Goal: Information Seeking & Learning: Learn about a topic

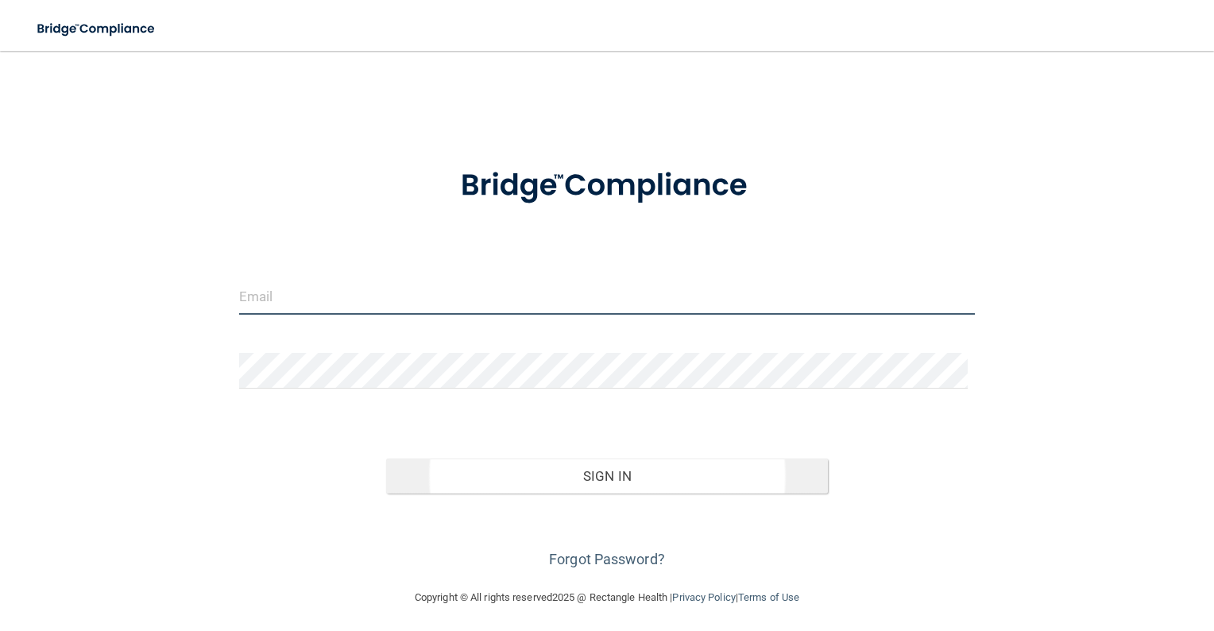
type input "[PERSON_NAME][EMAIL_ADDRESS][PERSON_NAME][DOMAIN_NAME]"
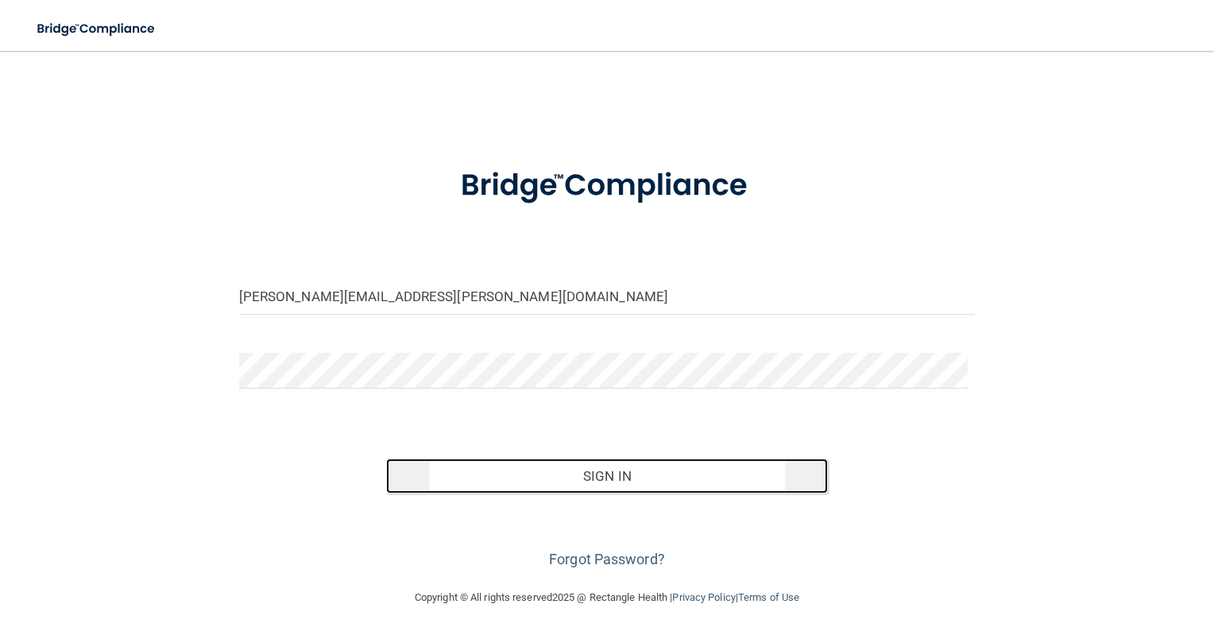
click at [615, 470] on button "Sign In" at bounding box center [607, 475] width 442 height 35
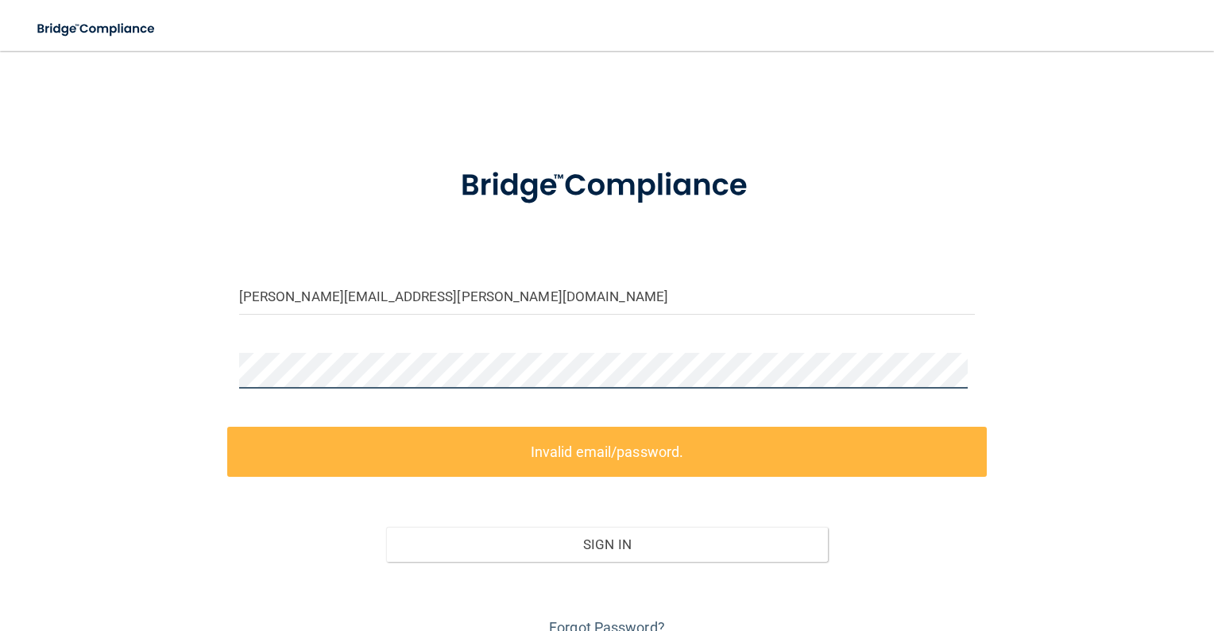
click at [217, 370] on div "[PERSON_NAME][EMAIL_ADDRESS][PERSON_NAME][DOMAIN_NAME] Invalid email/password. …" at bounding box center [607, 354] width 1150 height 574
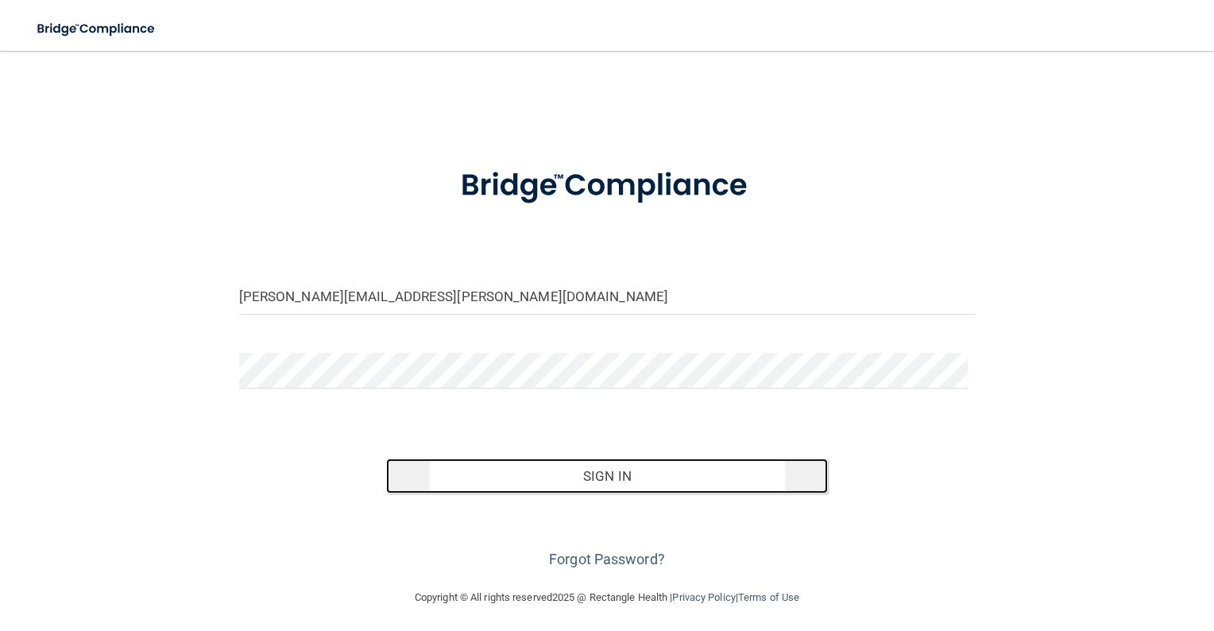
click at [641, 469] on button "Sign In" at bounding box center [607, 475] width 442 height 35
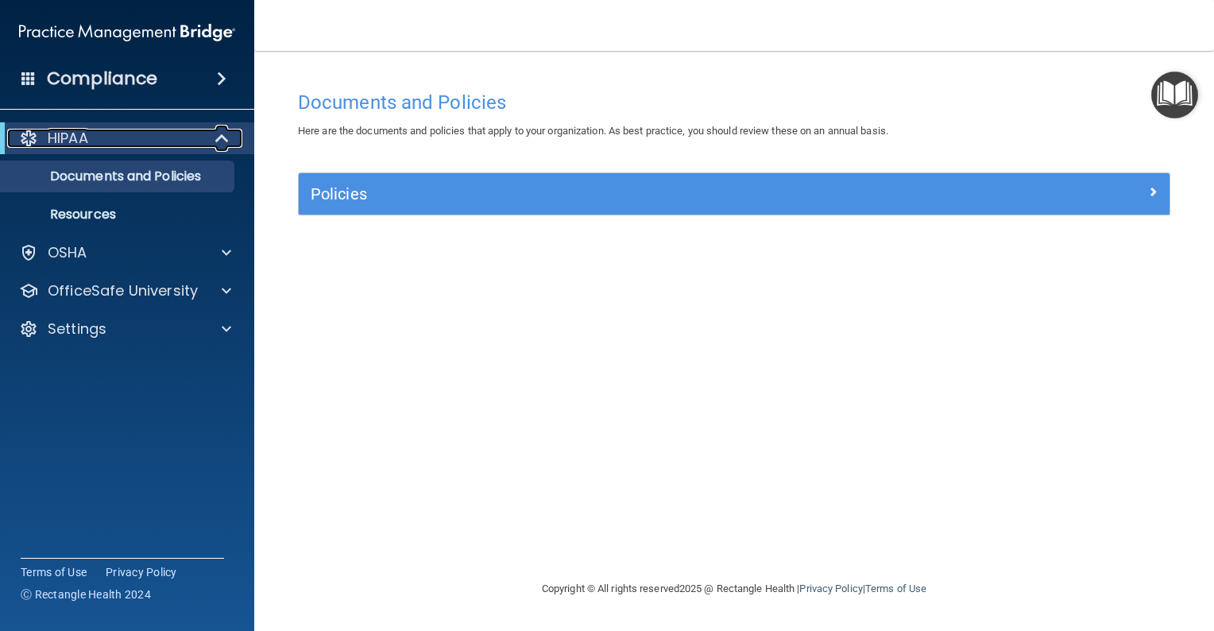
click at [217, 137] on span at bounding box center [224, 138] width 14 height 19
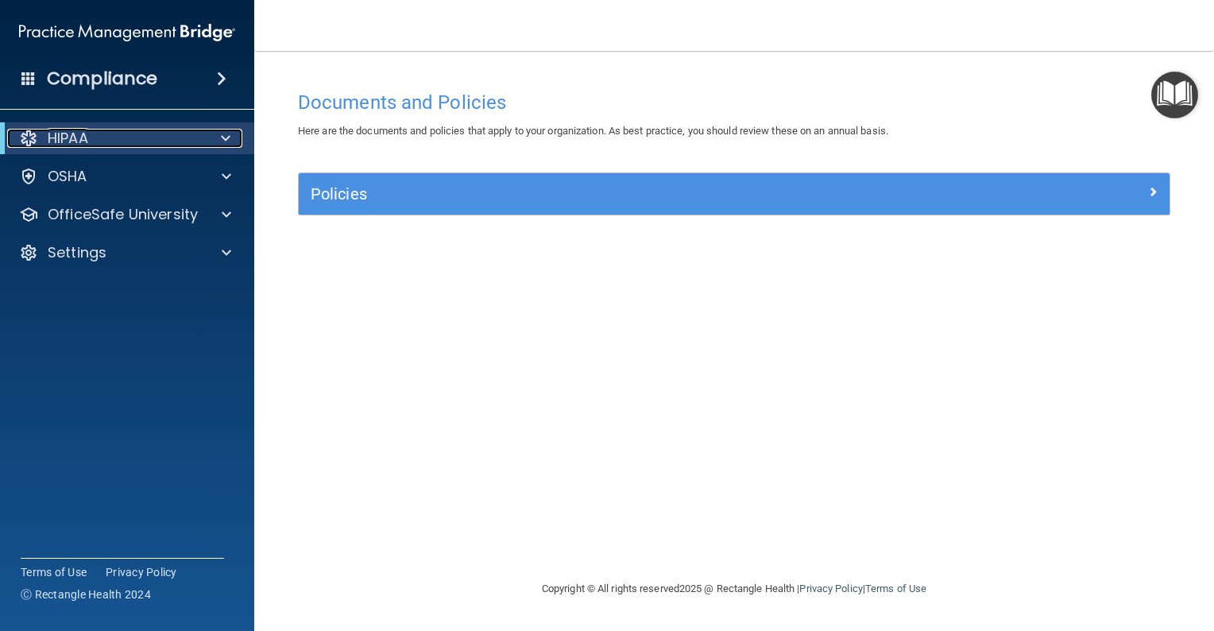
click at [229, 139] on span at bounding box center [226, 138] width 10 height 19
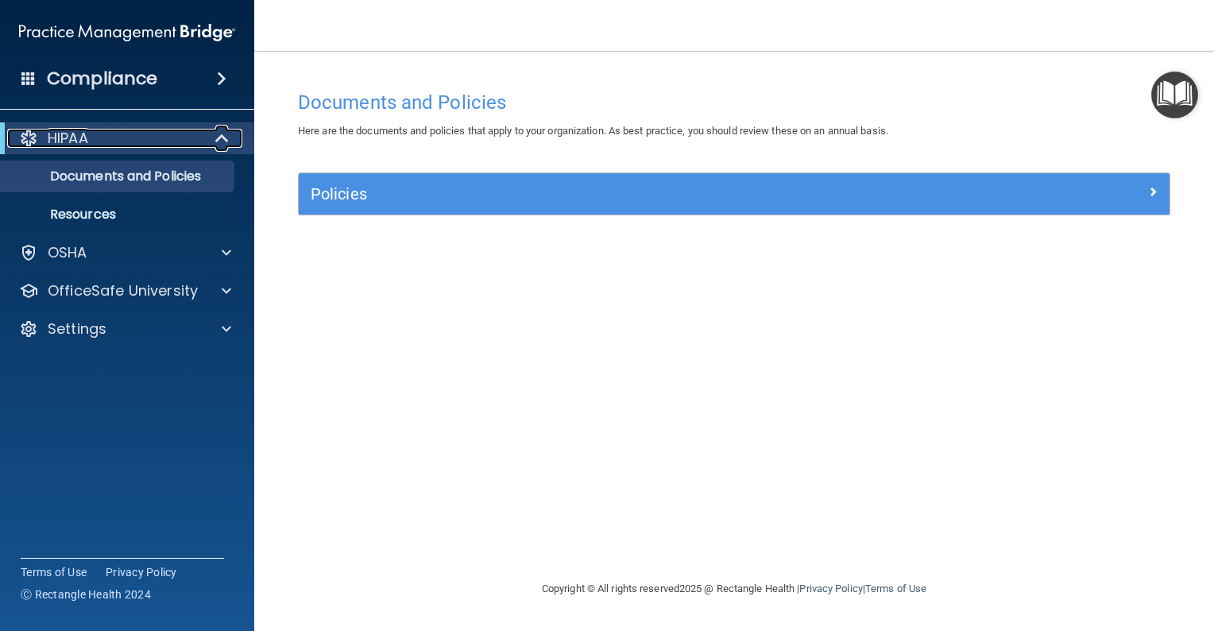
click at [225, 140] on span at bounding box center [224, 138] width 14 height 19
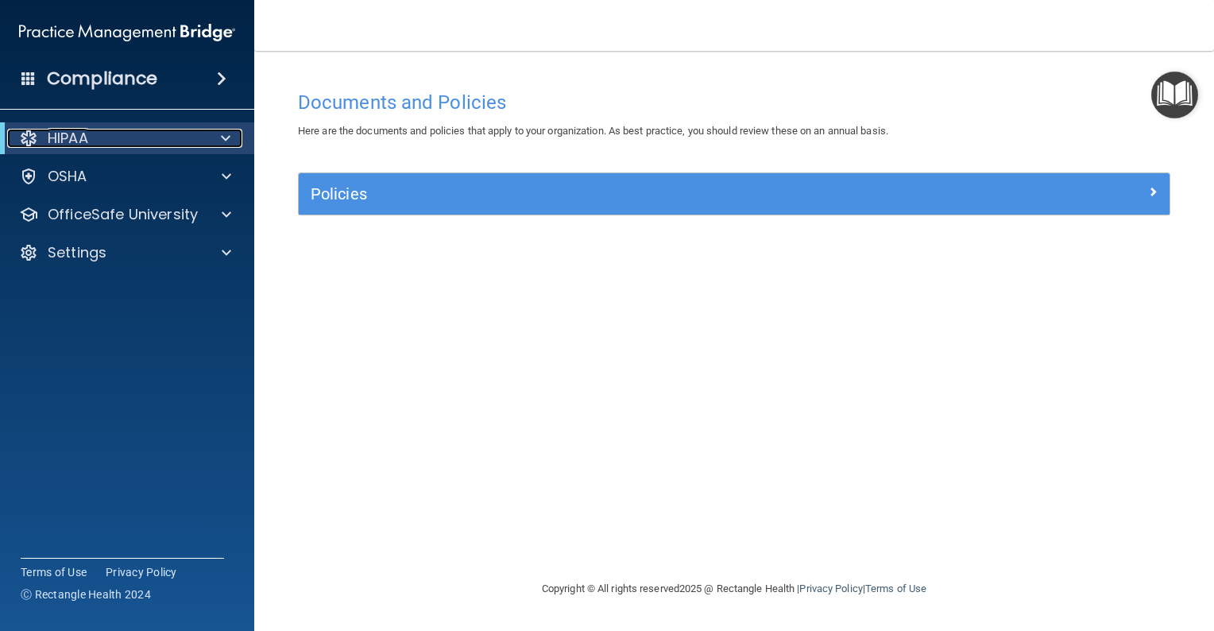
click at [225, 139] on span at bounding box center [226, 138] width 10 height 19
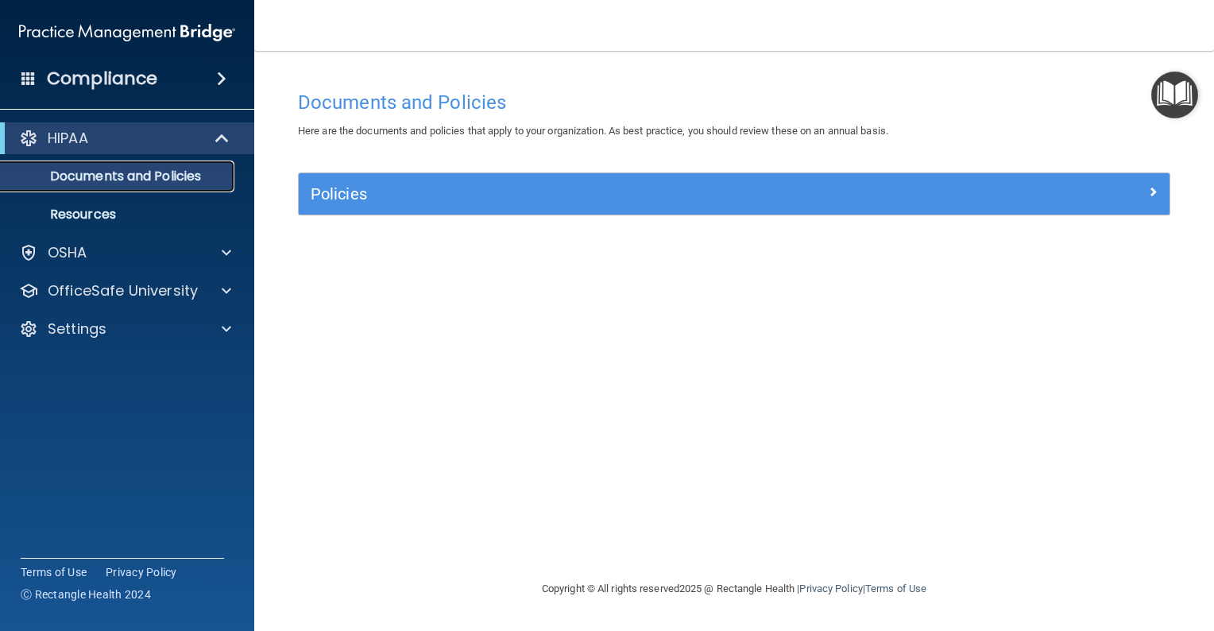
click at [134, 177] on p "Documents and Policies" at bounding box center [118, 176] width 217 height 16
click at [87, 219] on p "Resources" at bounding box center [118, 215] width 217 height 16
